Goal: Information Seeking & Learning: Find contact information

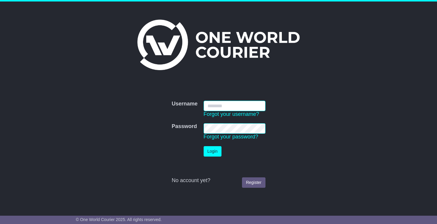
type input "**********"
click at [211, 151] on button "Login" at bounding box center [213, 151] width 18 height 10
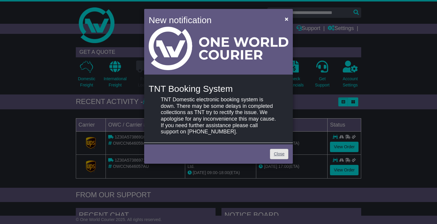
click at [277, 155] on link "Close" at bounding box center [279, 154] width 18 height 10
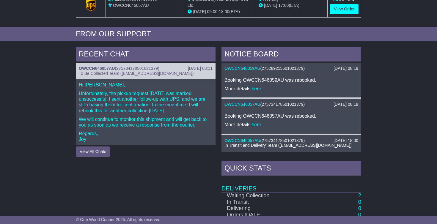
scroll to position [77, 0]
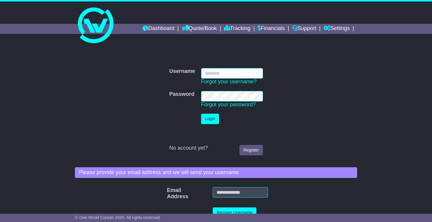
type input "**********"
click at [209, 119] on button "Login" at bounding box center [210, 119] width 18 height 10
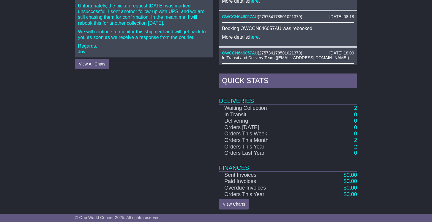
scroll to position [248, 0]
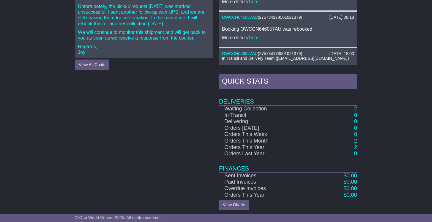
click at [90, 64] on button "View All Chats" at bounding box center [92, 64] width 34 height 10
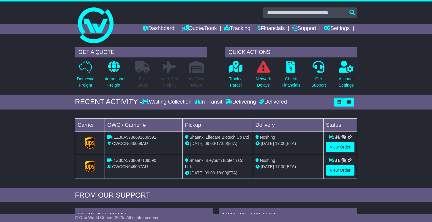
scroll to position [0, 0]
click at [346, 146] on link "View Order" at bounding box center [340, 147] width 29 height 10
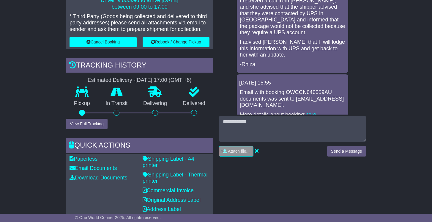
scroll to position [182, 0]
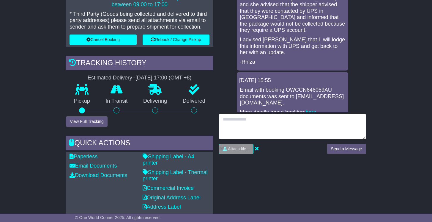
click at [242, 121] on textarea at bounding box center [292, 127] width 147 height 26
drag, startPoint x: 334, startPoint y: 119, endPoint x: 204, endPoint y: 114, distance: 130.2
type textarea "**********"
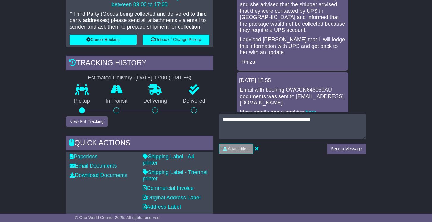
click at [338, 148] on button "Send a Message" at bounding box center [346, 149] width 39 height 10
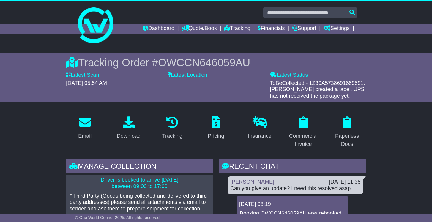
scroll to position [0, 0]
click at [153, 31] on link "Dashboard" at bounding box center [159, 29] width 32 height 10
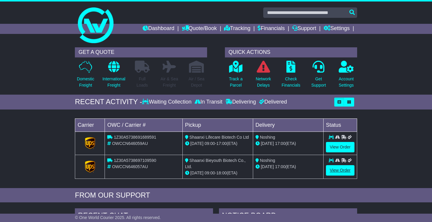
click at [343, 169] on link "View Order" at bounding box center [340, 170] width 29 height 10
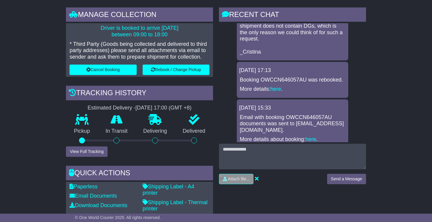
scroll to position [264, 0]
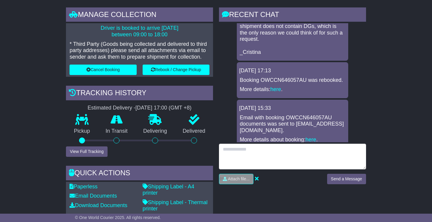
click at [225, 150] on textarea at bounding box center [292, 157] width 147 height 26
paste textarea "**********"
type textarea "**********"
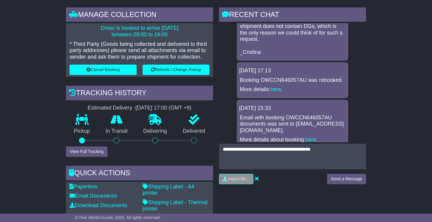
click at [347, 180] on button "Send a Message" at bounding box center [346, 179] width 39 height 10
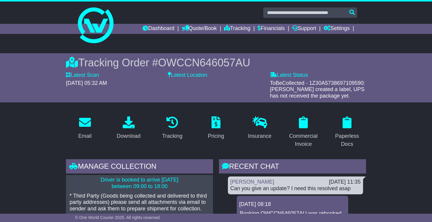
scroll to position [0, 0]
click at [152, 28] on link "Dashboard" at bounding box center [159, 29] width 32 height 10
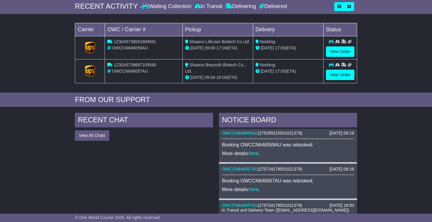
scroll to position [1, 0]
click at [87, 133] on button "View All Chats" at bounding box center [92, 135] width 34 height 10
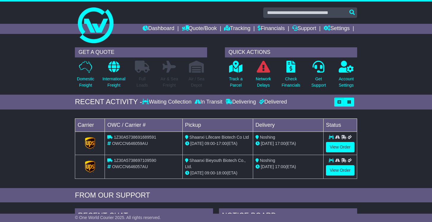
scroll to position [0, 0]
click at [346, 146] on link "View Order" at bounding box center [340, 147] width 29 height 10
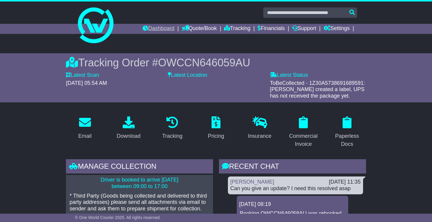
click at [150, 29] on link "Dashboard" at bounding box center [159, 29] width 32 height 10
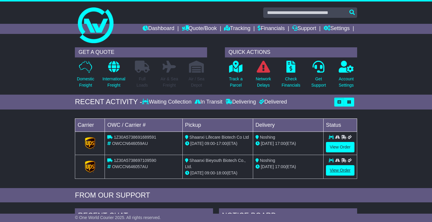
click at [341, 170] on link "View Order" at bounding box center [340, 170] width 29 height 10
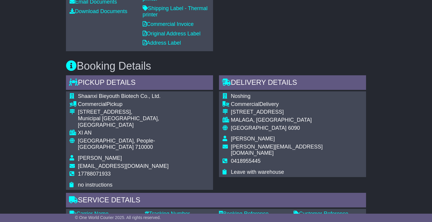
scroll to position [346, 0]
drag, startPoint x: 78, startPoint y: 91, endPoint x: 150, endPoint y: 90, distance: 71.6
click at [150, 93] on span "Shaanxi Bieyouth Biotech Co., Ltd." at bounding box center [119, 96] width 83 height 6
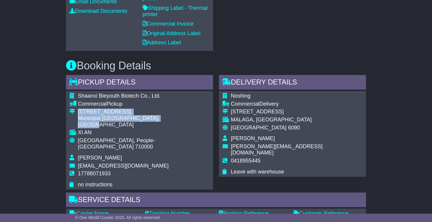
drag, startPoint x: 78, startPoint y: 107, endPoint x: 158, endPoint y: 111, distance: 79.8
click at [158, 111] on td "Unit 1, Building 3, Municipal Xinyuan, Weiyang district" at bounding box center [144, 118] width 132 height 21
copy td "Unit 1, Building 3, Municipal Xinyuan, Weiyang district"
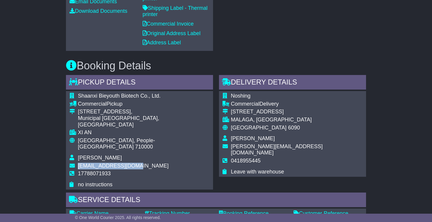
drag, startPoint x: 77, startPoint y: 148, endPoint x: 131, endPoint y: 149, distance: 53.5
click at [131, 163] on tr "sales05@bieyouth.com" at bounding box center [140, 167] width 140 height 8
click at [139, 163] on td "sales05@bieyouth.com" at bounding box center [144, 167] width 132 height 8
drag, startPoint x: 79, startPoint y: 147, endPoint x: 132, endPoint y: 147, distance: 53.2
click at [132, 163] on td "sales05@bieyouth.com" at bounding box center [144, 167] width 132 height 8
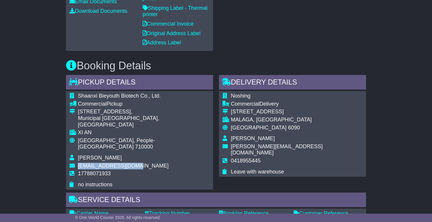
copy span "sales05@bieyouth.com"
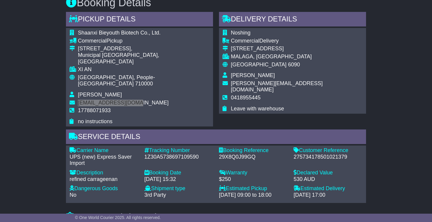
scroll to position [411, 0]
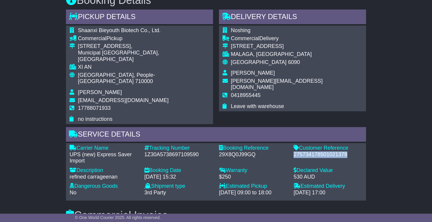
drag, startPoint x: 294, startPoint y: 135, endPoint x: 349, endPoint y: 133, distance: 54.7
click at [349, 151] on div "275734178501021379" at bounding box center [328, 154] width 69 height 7
copy div "275734178501021379"
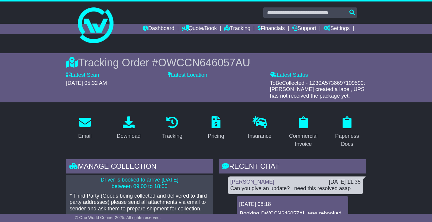
scroll to position [0, 0]
click at [152, 29] on link "Dashboard" at bounding box center [159, 29] width 32 height 10
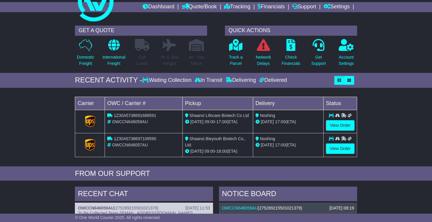
scroll to position [26, 0]
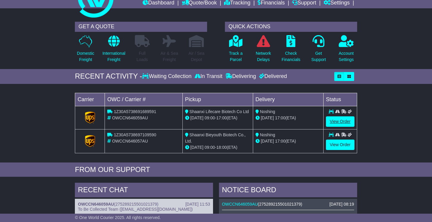
click at [338, 121] on link "View Order" at bounding box center [340, 121] width 29 height 10
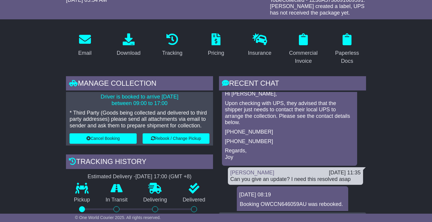
scroll to position [12, 0]
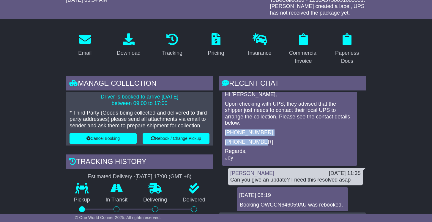
drag, startPoint x: 226, startPoint y: 130, endPoint x: 263, endPoint y: 139, distance: 38.4
click at [263, 139] on div "Hi [PERSON_NAME], Upon checking with UPS, they advised that the shipper just ne…" at bounding box center [289, 126] width 130 height 70
click at [292, 143] on div "Hi [PERSON_NAME], Upon checking with UPS, they advised that the shipper just ne…" at bounding box center [289, 126] width 130 height 70
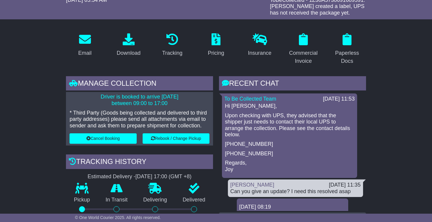
scroll to position [0, 0]
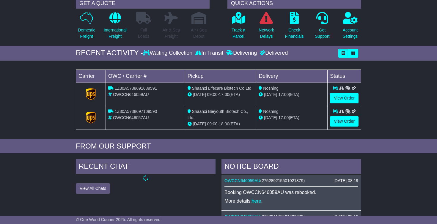
scroll to position [51, 0]
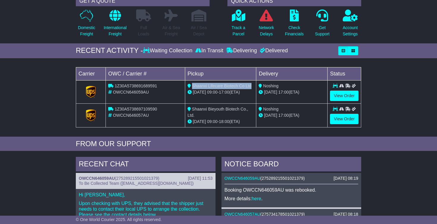
drag, startPoint x: 249, startPoint y: 86, endPoint x: 193, endPoint y: 87, distance: 56.8
click at [193, 87] on span "Shaanxi Lifecare Biotech Co Ltd" at bounding box center [221, 85] width 59 height 5
copy div "Shaanxi Lifecare Biotech Co Ltd"
click at [344, 94] on link "View Order" at bounding box center [344, 96] width 29 height 10
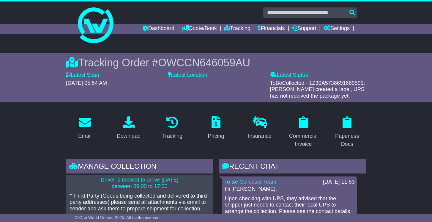
scroll to position [83, 0]
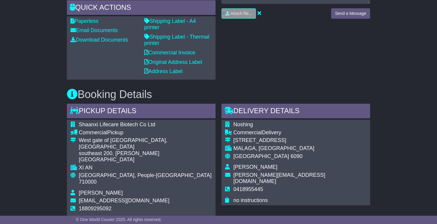
scroll to position [324, 0]
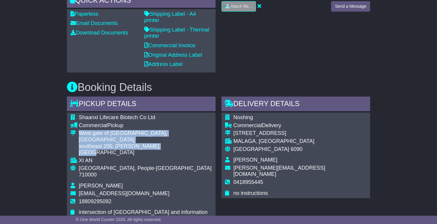
drag, startPoint x: 155, startPoint y: 134, endPoint x: 79, endPoint y: 127, distance: 75.5
click at [79, 130] on td "West gate of Huajian, Miquan southeast 200, Chang 'an district" at bounding box center [145, 143] width 133 height 27
copy td "West gate of Huajian, Miquan southeast 200, Chang 'an district"
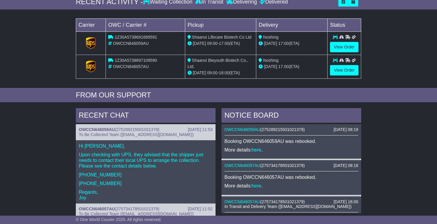
scroll to position [100, 0]
click at [342, 46] on link "View Order" at bounding box center [344, 47] width 29 height 10
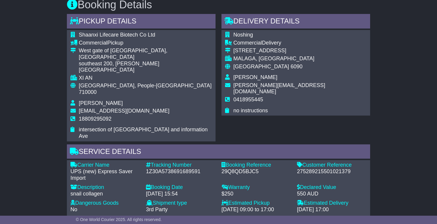
scroll to position [405, 0]
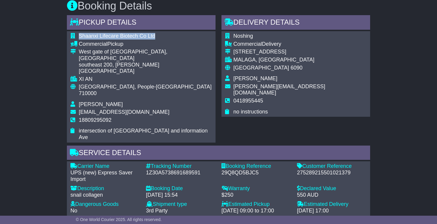
drag, startPoint x: 79, startPoint y: 31, endPoint x: 154, endPoint y: 31, distance: 75.2
click at [154, 33] on td "Shaanxi Lifecare Biotech Co Ltd" at bounding box center [145, 37] width 133 height 8
copy span "Shaanxi Lifecare Biotech Co Ltd"
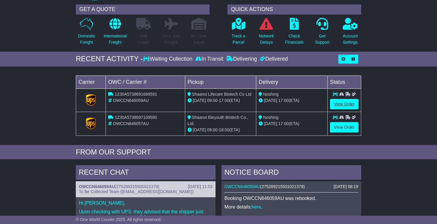
click at [342, 102] on link "View Order" at bounding box center [344, 104] width 29 height 10
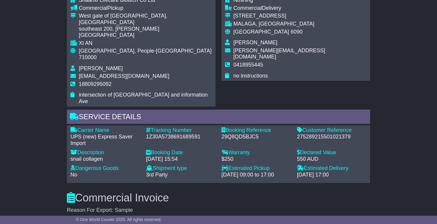
scroll to position [438, 0]
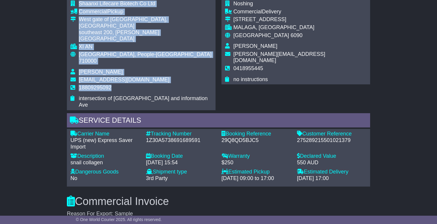
drag, startPoint x: 78, startPoint y: 73, endPoint x: 195, endPoint y: 73, distance: 116.8
click at [195, 73] on div "Shaanxi Lifecare Biotech Co Ltd Commercial Pickup West gate of Huajian, Miquan …" at bounding box center [141, 54] width 149 height 111
copy table "Shaanxi Lifecare Biotech Co Ltd Commercial Pickup West gate of Huajian, Miquan …"
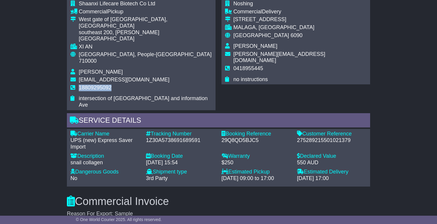
drag, startPoint x: 79, startPoint y: 64, endPoint x: 110, endPoint y: 63, distance: 31.2
click at [110, 85] on span "18809295092" at bounding box center [95, 88] width 33 height 6
copy span "18809295092"
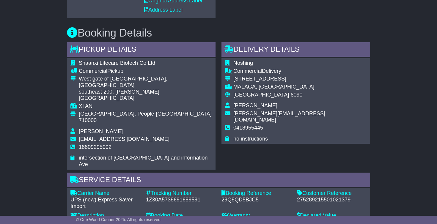
scroll to position [378, 0]
drag, startPoint x: 79, startPoint y: 106, endPoint x: 97, endPoint y: 105, distance: 17.3
click at [97, 129] on td "[PERSON_NAME]" at bounding box center [145, 133] width 133 height 8
copy span "[PERSON_NAME]"
drag, startPoint x: 79, startPoint y: 114, endPoint x: 122, endPoint y: 114, distance: 43.7
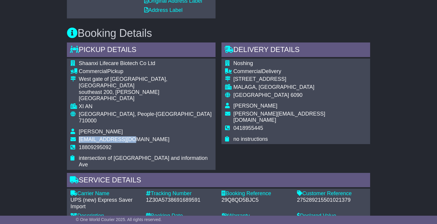
click at [122, 136] on span "[EMAIL_ADDRESS][DOMAIN_NAME]" at bounding box center [124, 139] width 91 height 6
copy span "[EMAIL_ADDRESS][DOMAIN_NAME]"
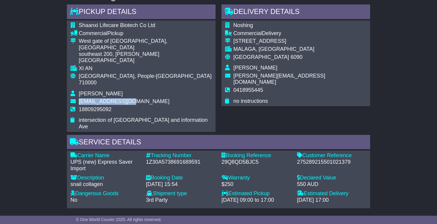
scroll to position [434, 0]
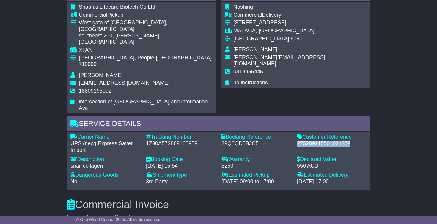
drag, startPoint x: 297, startPoint y: 112, endPoint x: 355, endPoint y: 109, distance: 57.7
click at [355, 141] on div "275289215501021379" at bounding box center [332, 144] width 70 height 7
copy div "275289215501021379"
